Goal: Task Accomplishment & Management: Complete application form

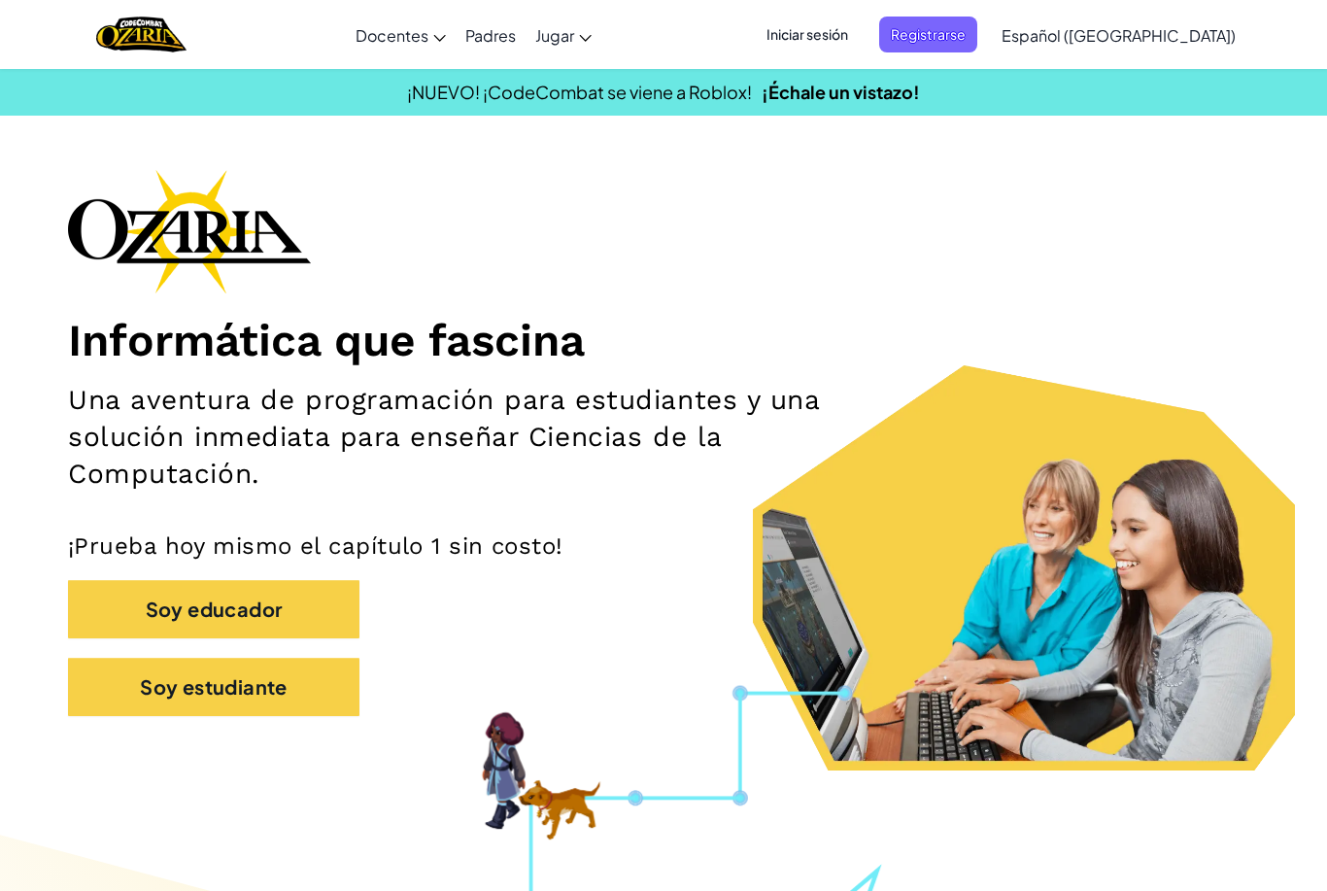
click at [860, 28] on span "Iniciar sesión" at bounding box center [807, 35] width 105 height 36
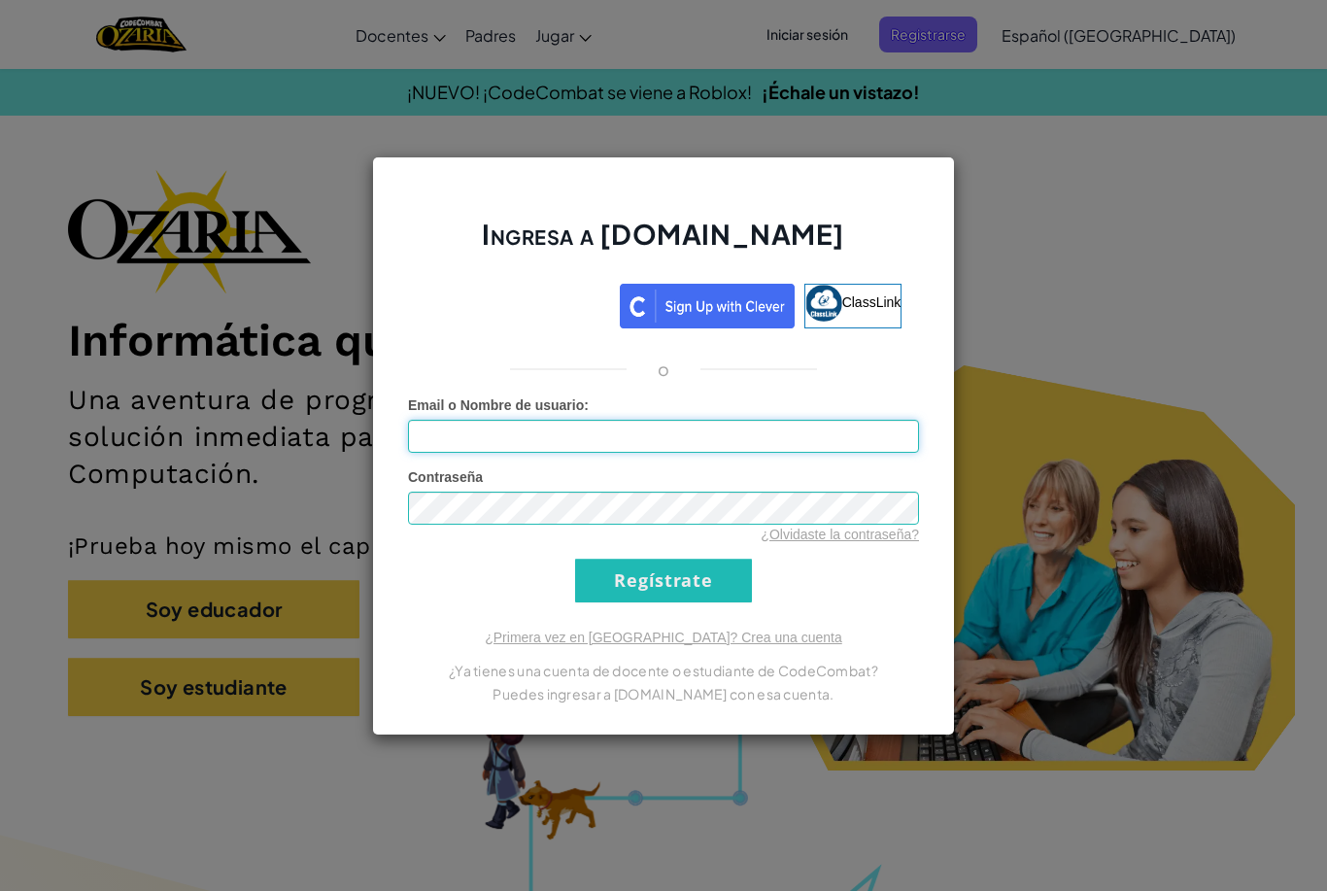
click at [820, 429] on input "Email o Nombre de usuario :" at bounding box center [663, 436] width 511 height 33
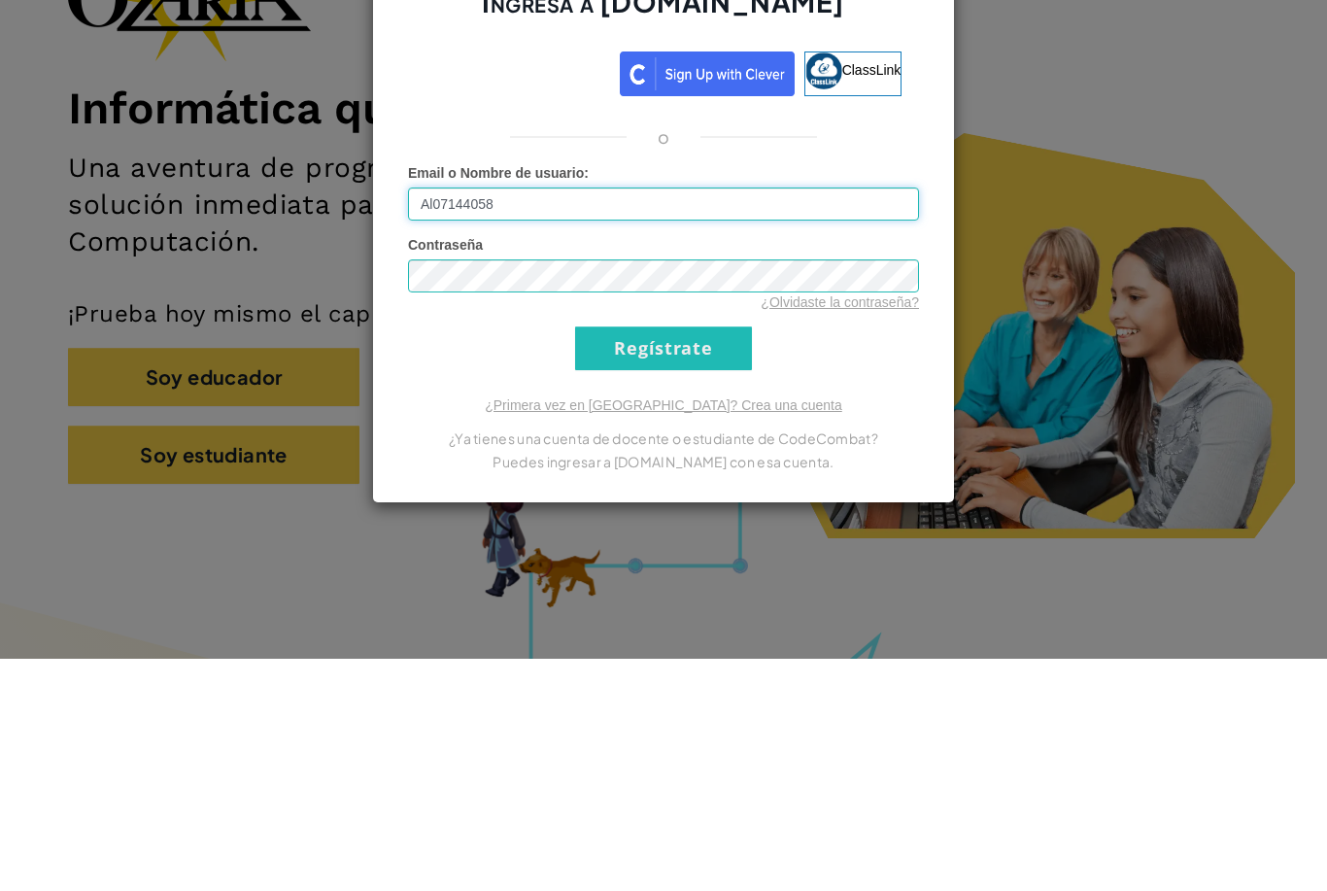
scroll to position [232, 0]
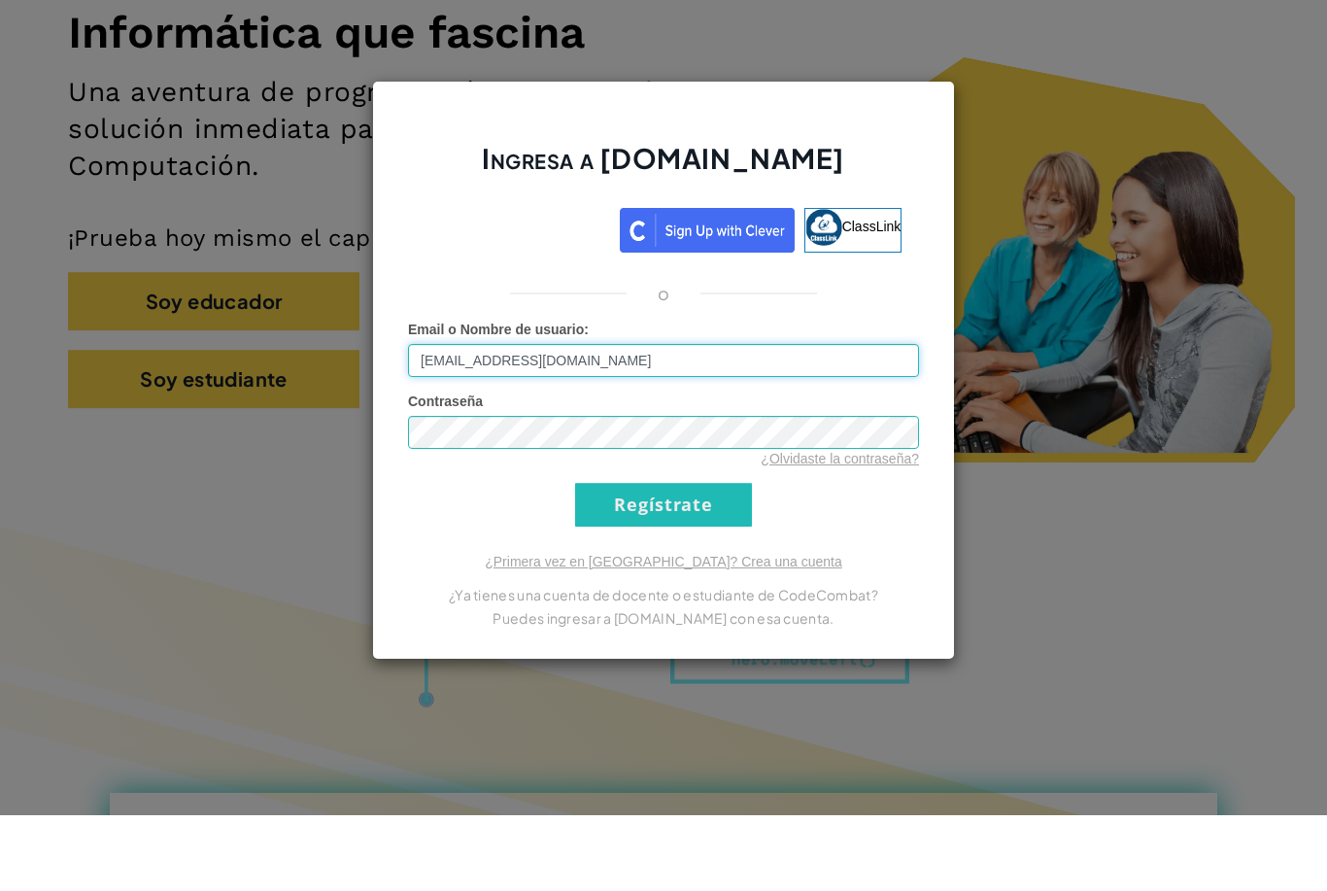
type input "[EMAIL_ADDRESS][DOMAIN_NAME]"
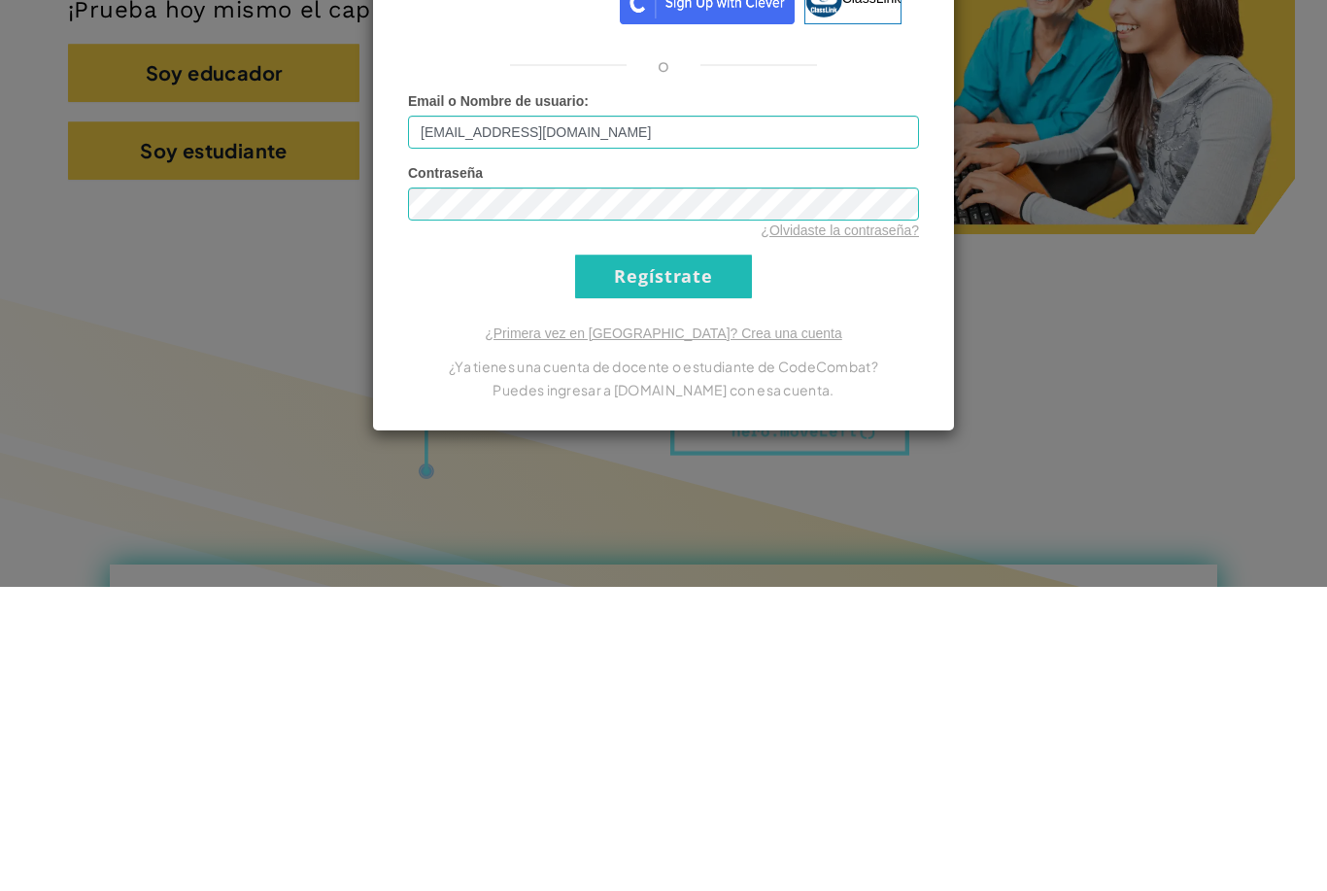
click at [1269, 440] on div "Ingresa a [DOMAIN_NAME] ClassLink o Error desconocido. Email o Nombre de usuari…" at bounding box center [663, 445] width 1327 height 891
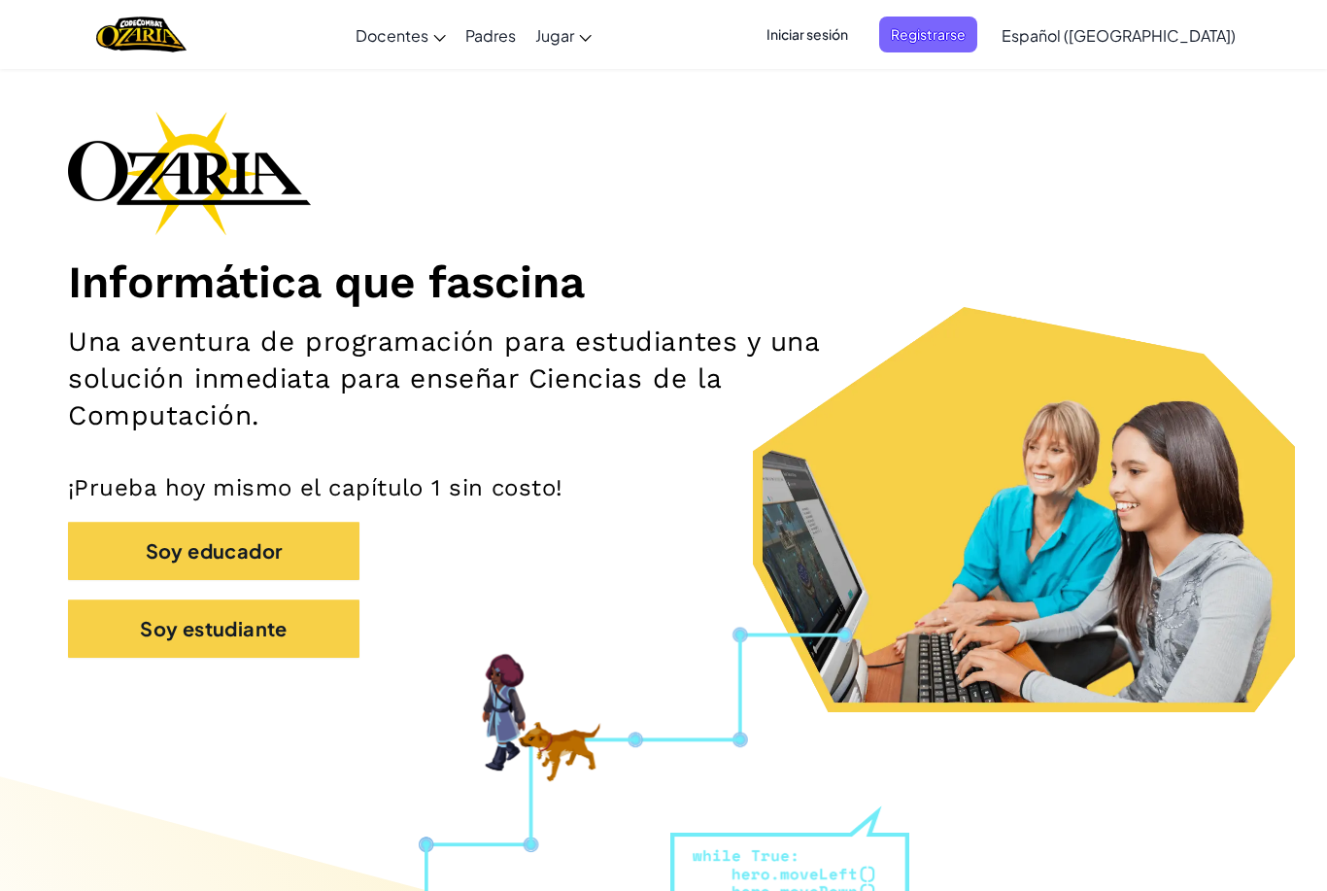
scroll to position [0, 0]
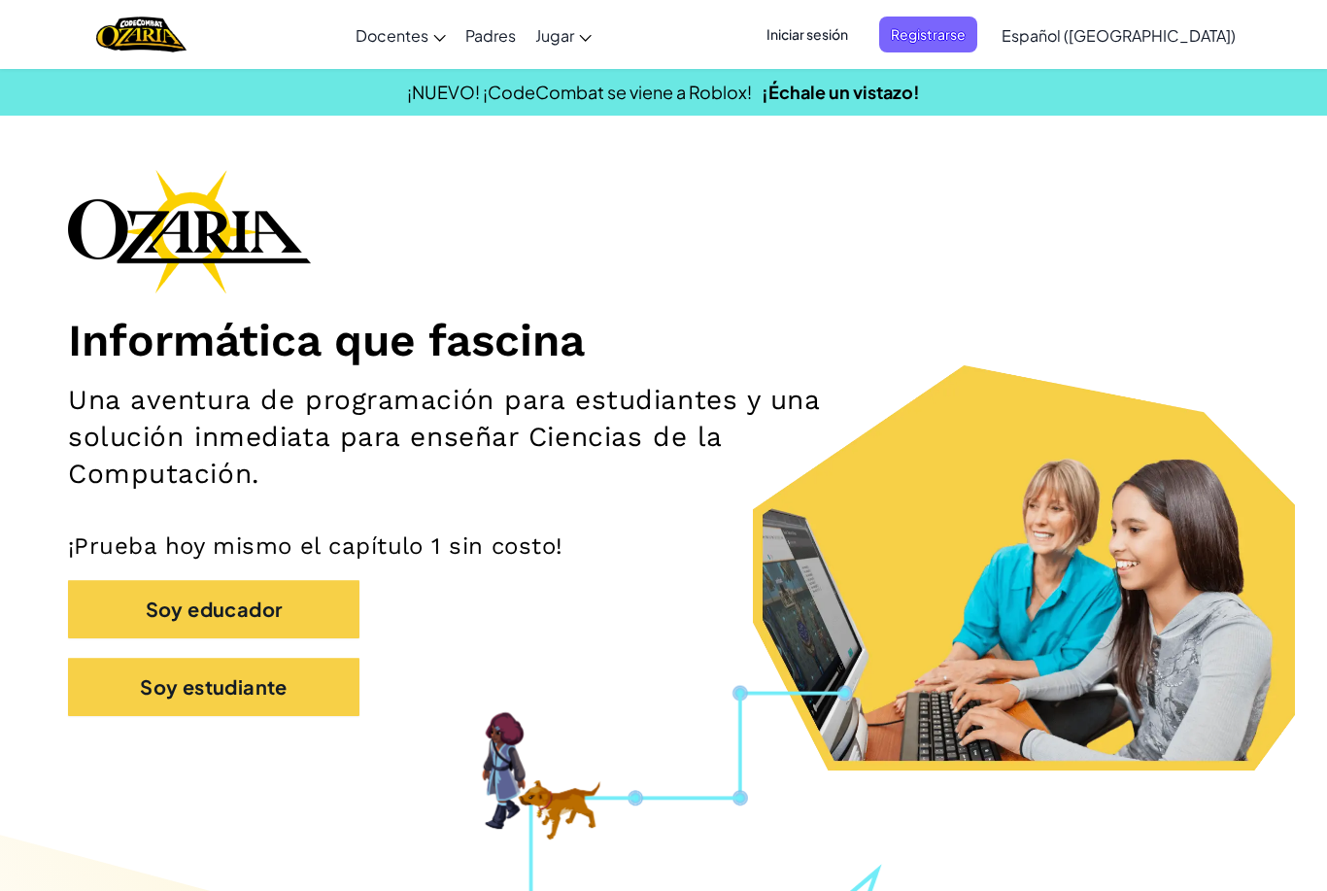
click at [852, 32] on span "Iniciar sesión" at bounding box center [807, 35] width 105 height 36
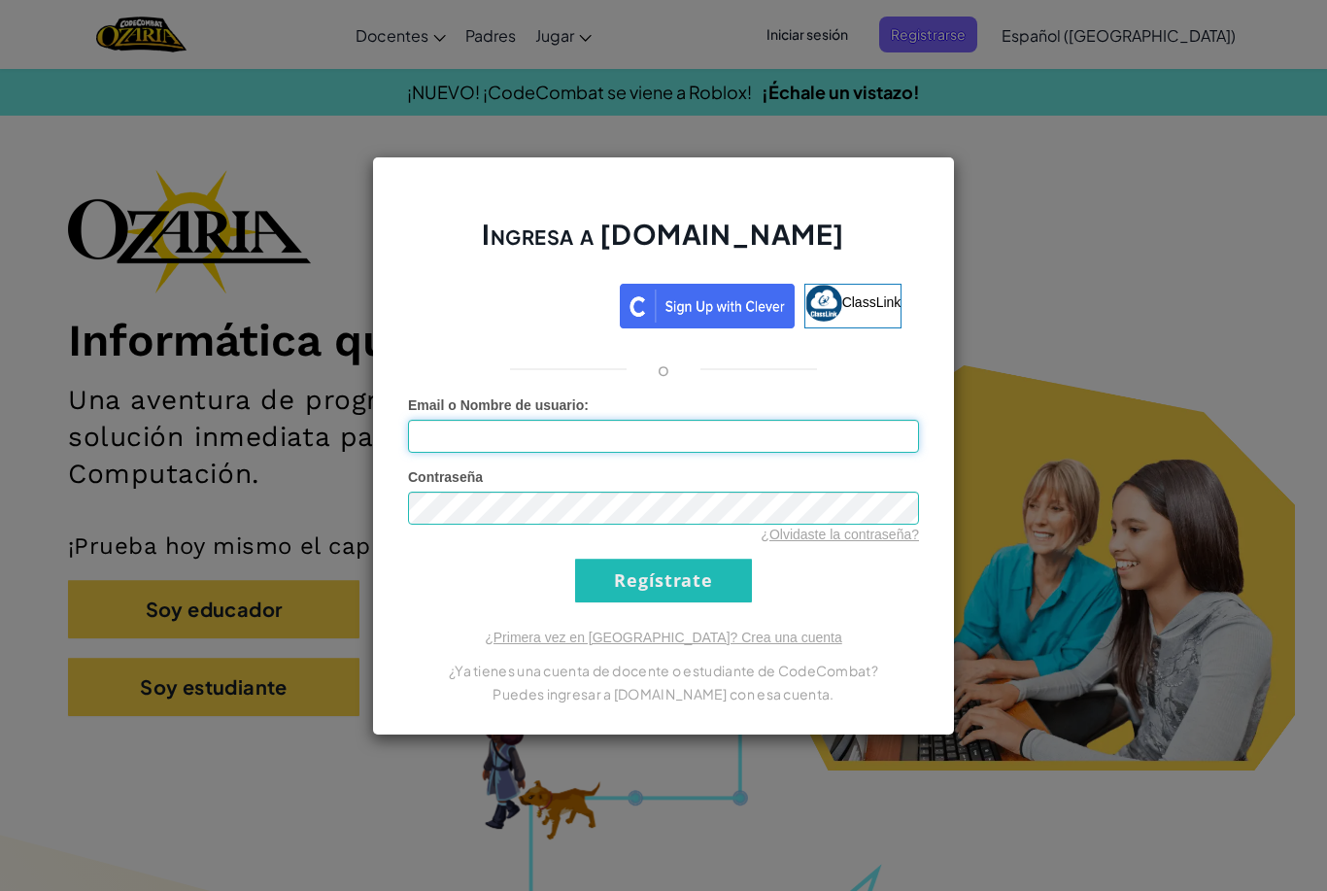
click at [781, 425] on input "Email o Nombre de usuario :" at bounding box center [663, 436] width 511 height 33
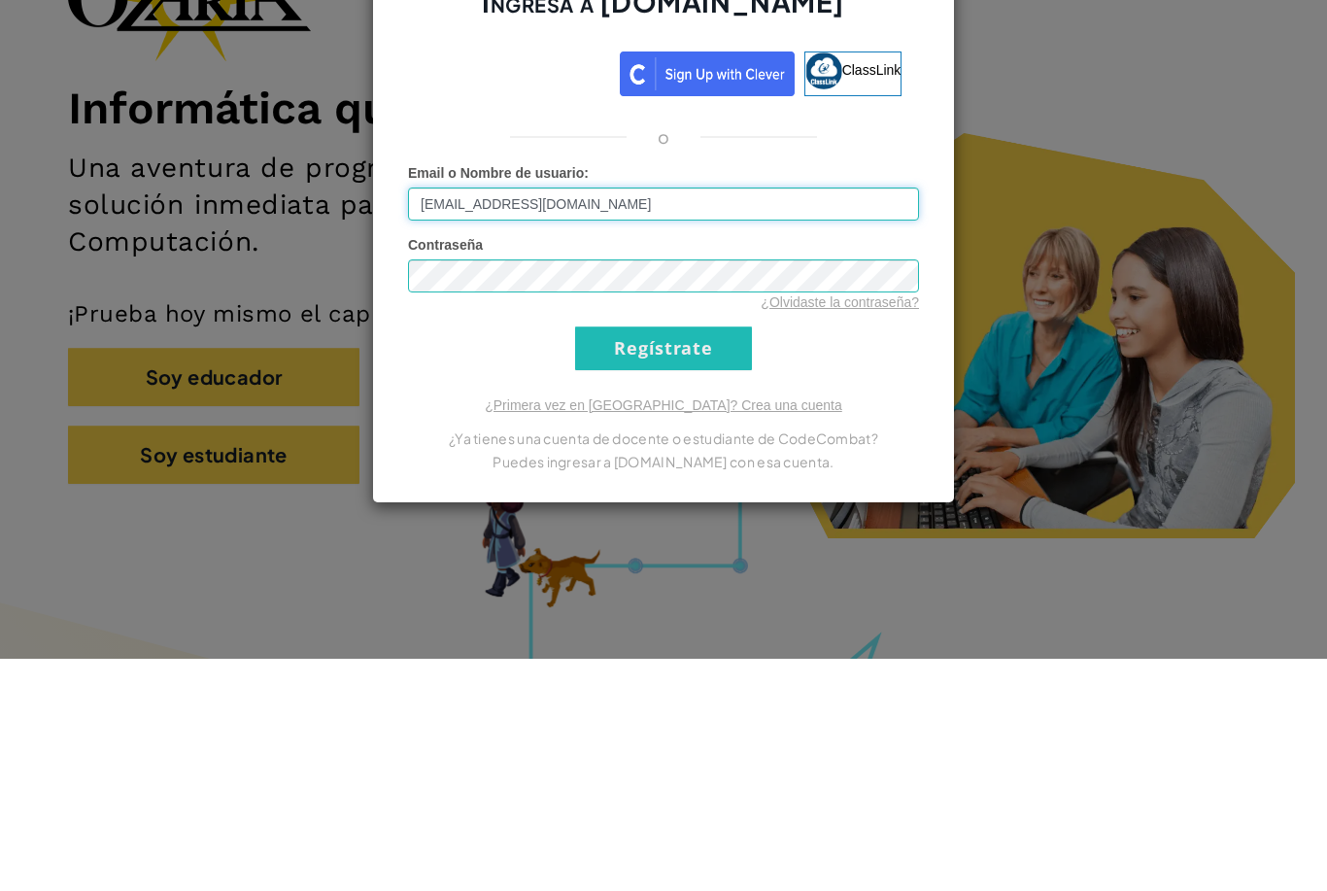
type input "[EMAIL_ADDRESS][DOMAIN_NAME]"
click at [719, 559] on input "Regístrate" at bounding box center [663, 581] width 177 height 44
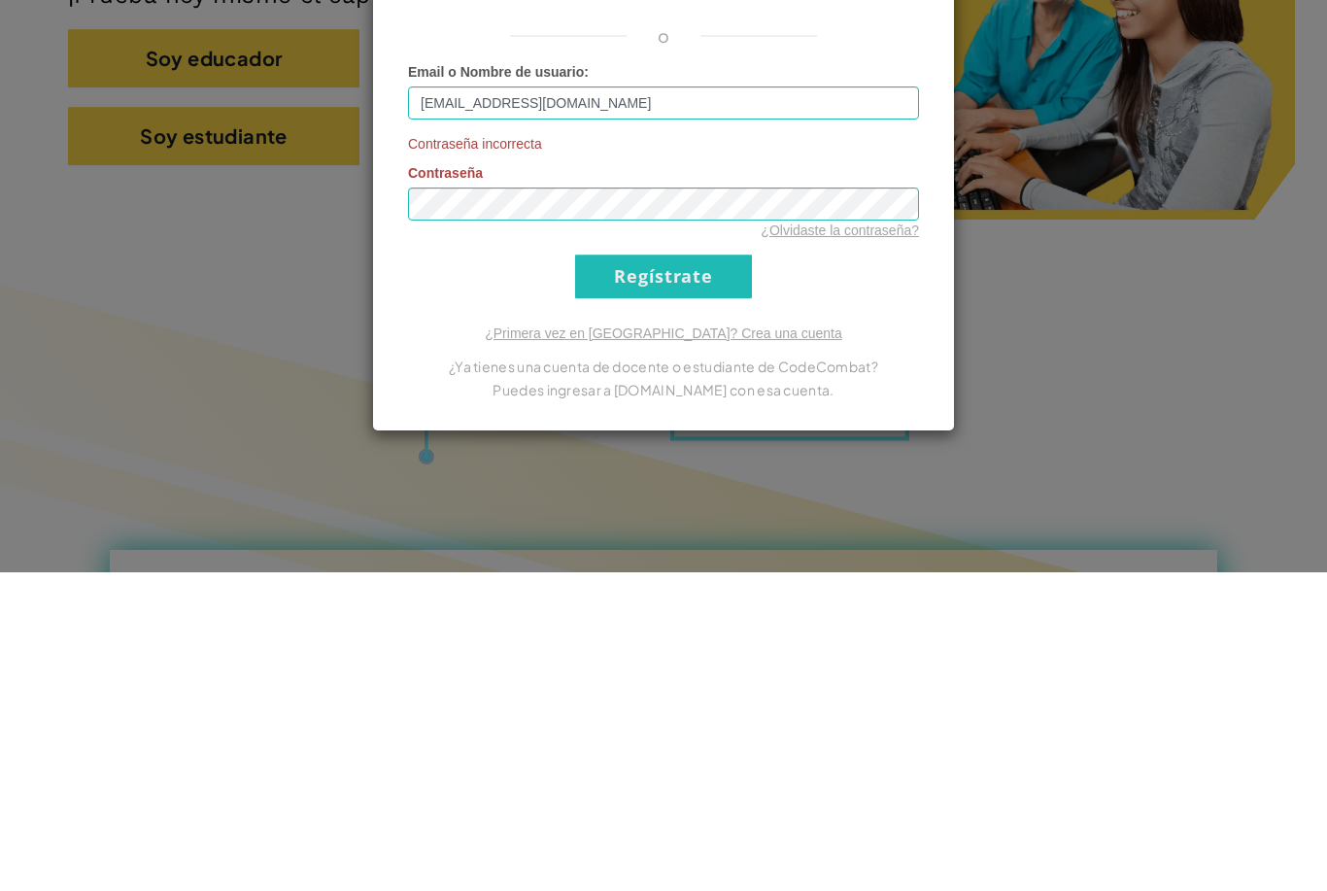
click at [712, 573] on input "Regístrate" at bounding box center [663, 595] width 177 height 44
